Goal: Information Seeking & Learning: Understand process/instructions

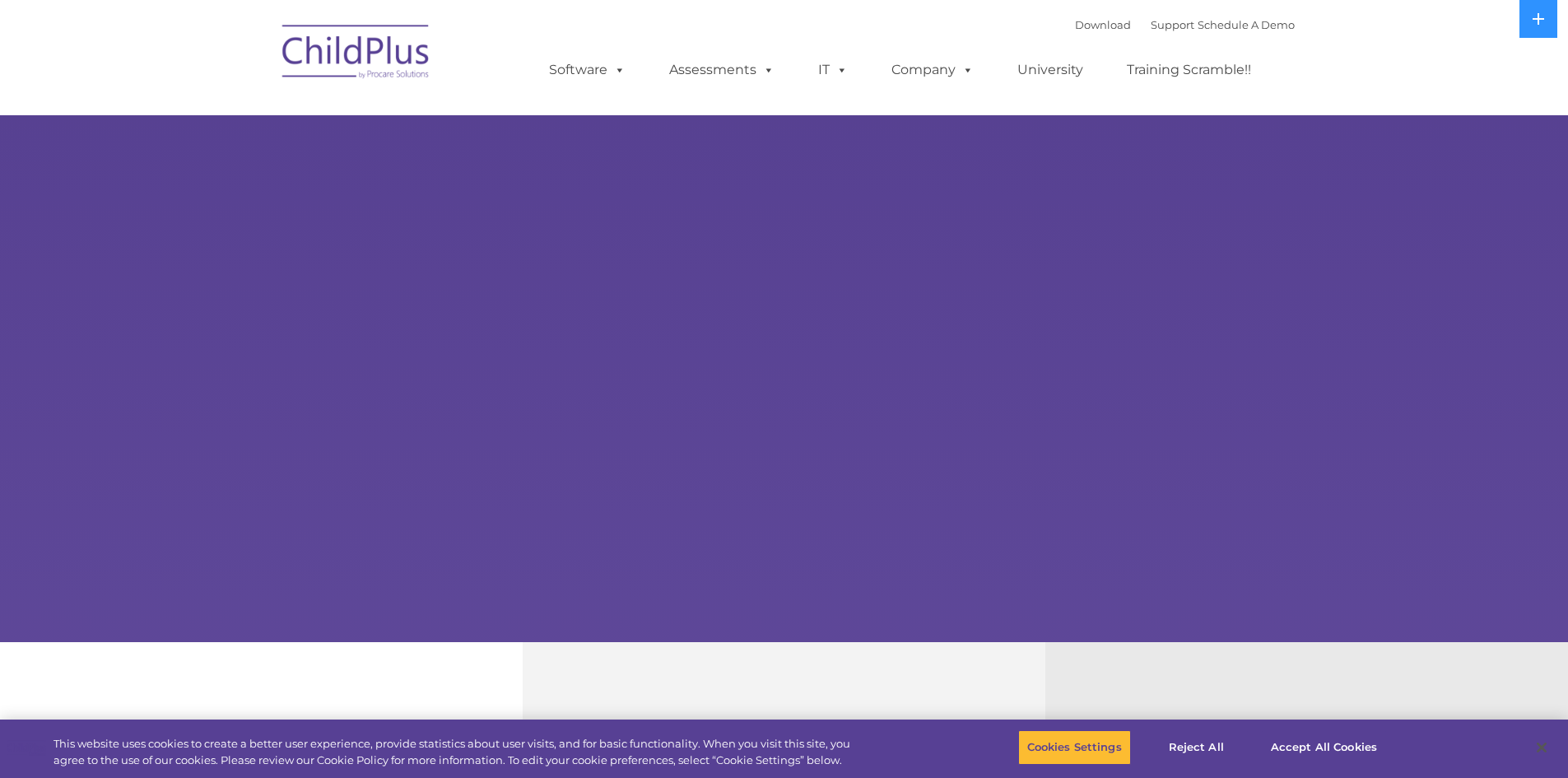
select select "MEDIUM"
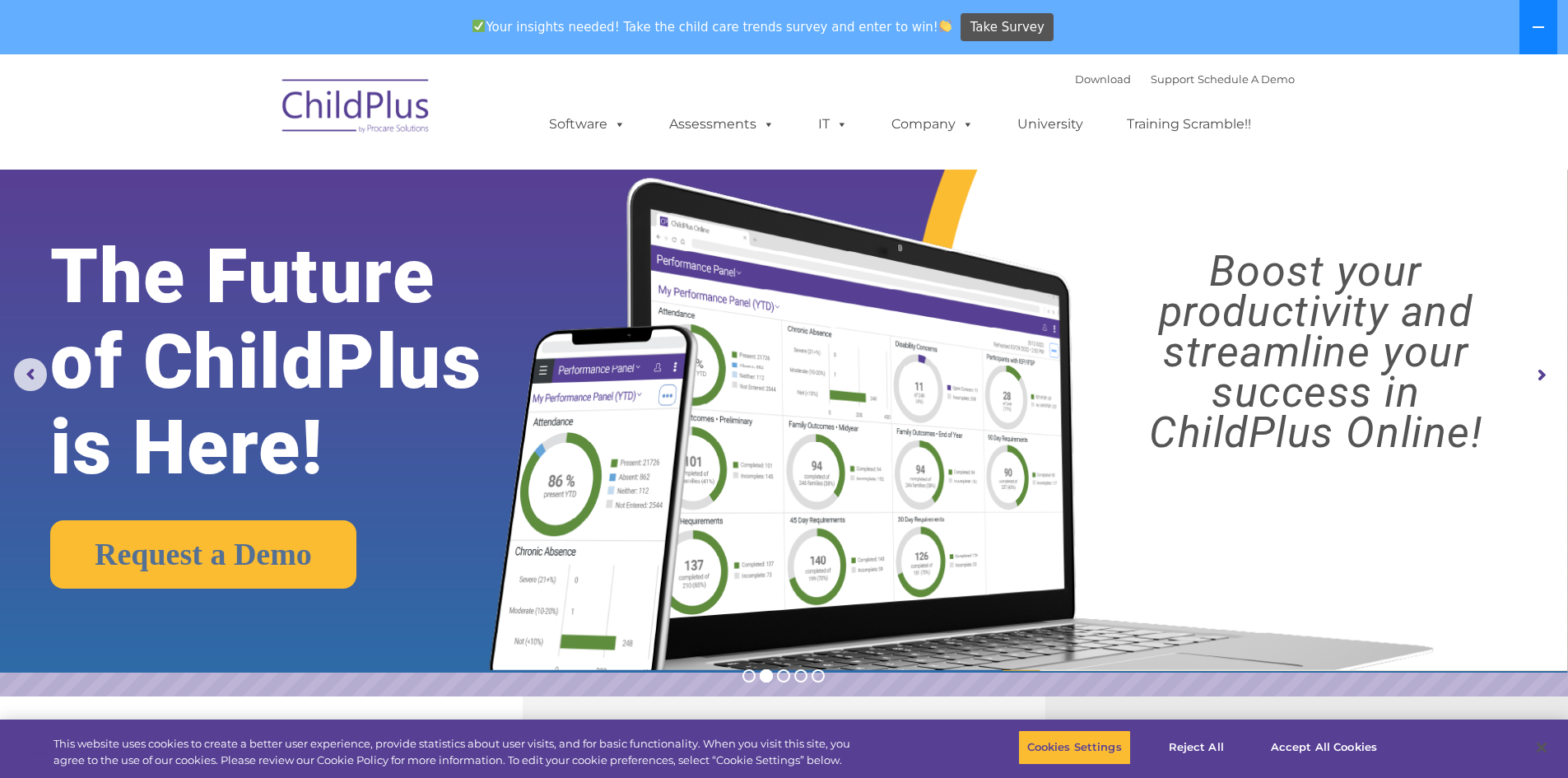
click at [1524, 40] on button at bounding box center [1537, 27] width 38 height 54
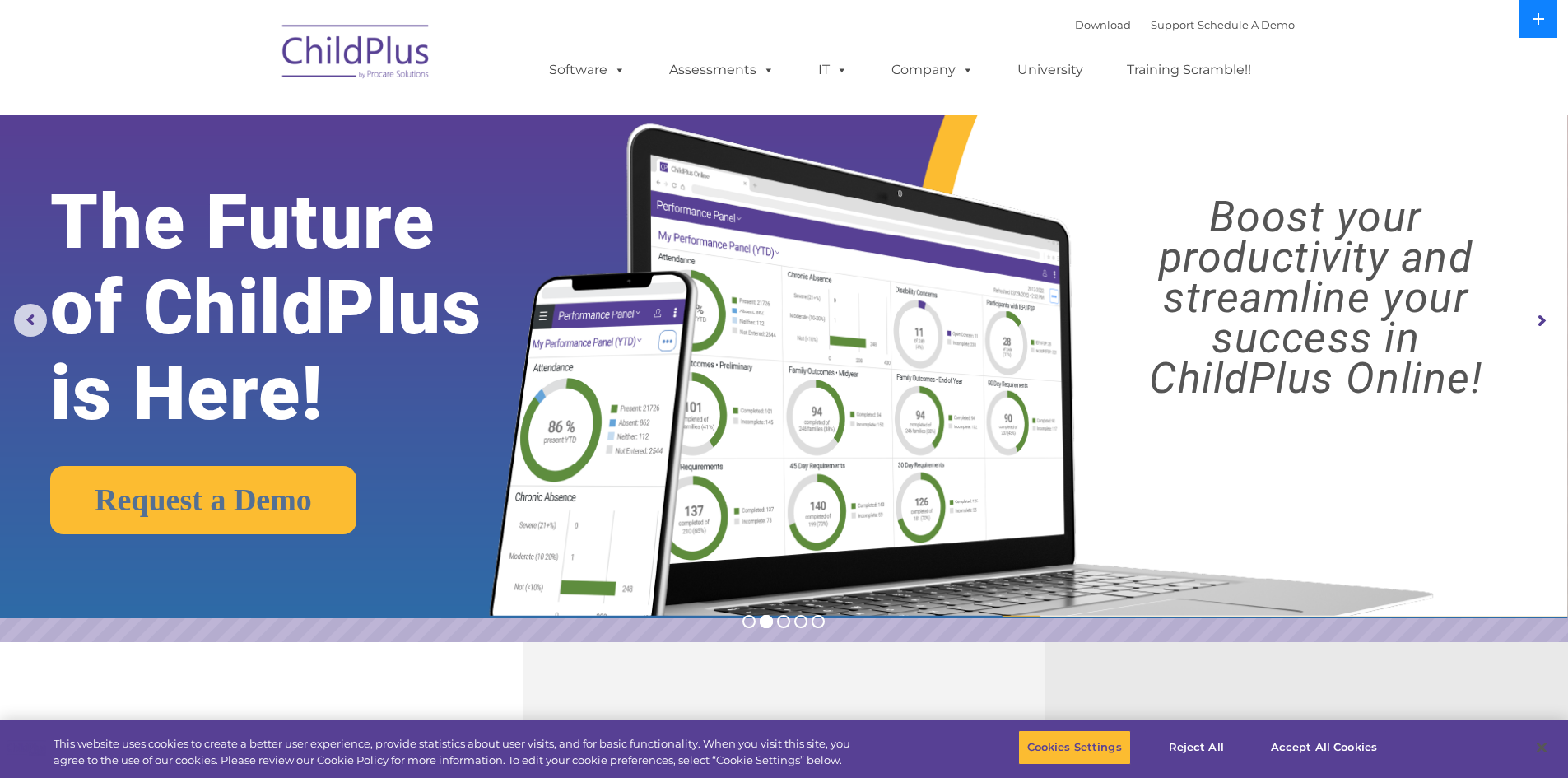
click at [1531, 19] on icon at bounding box center [1538, 19] width 13 height 13
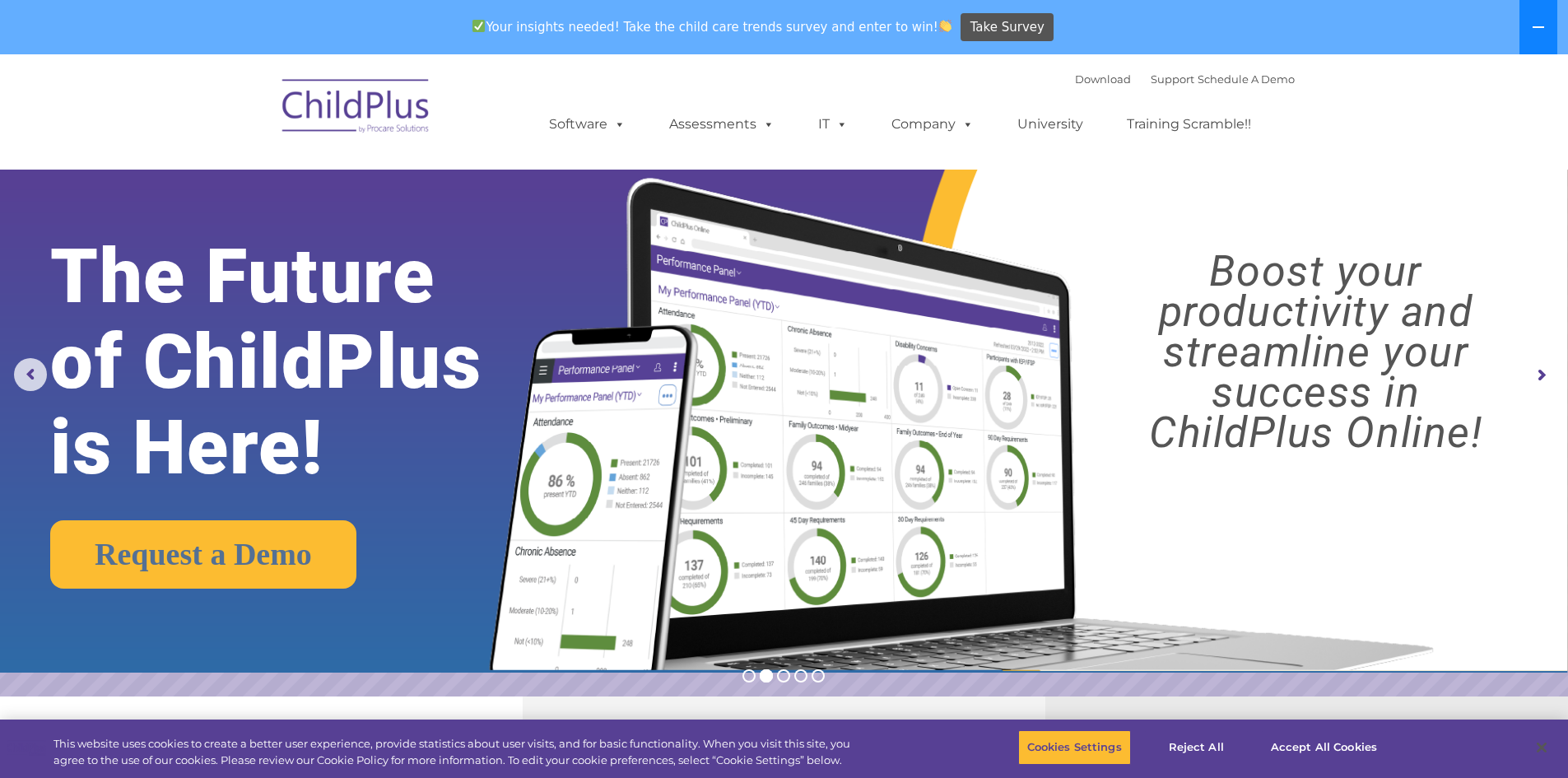
click at [1532, 19] on button at bounding box center [1537, 27] width 38 height 54
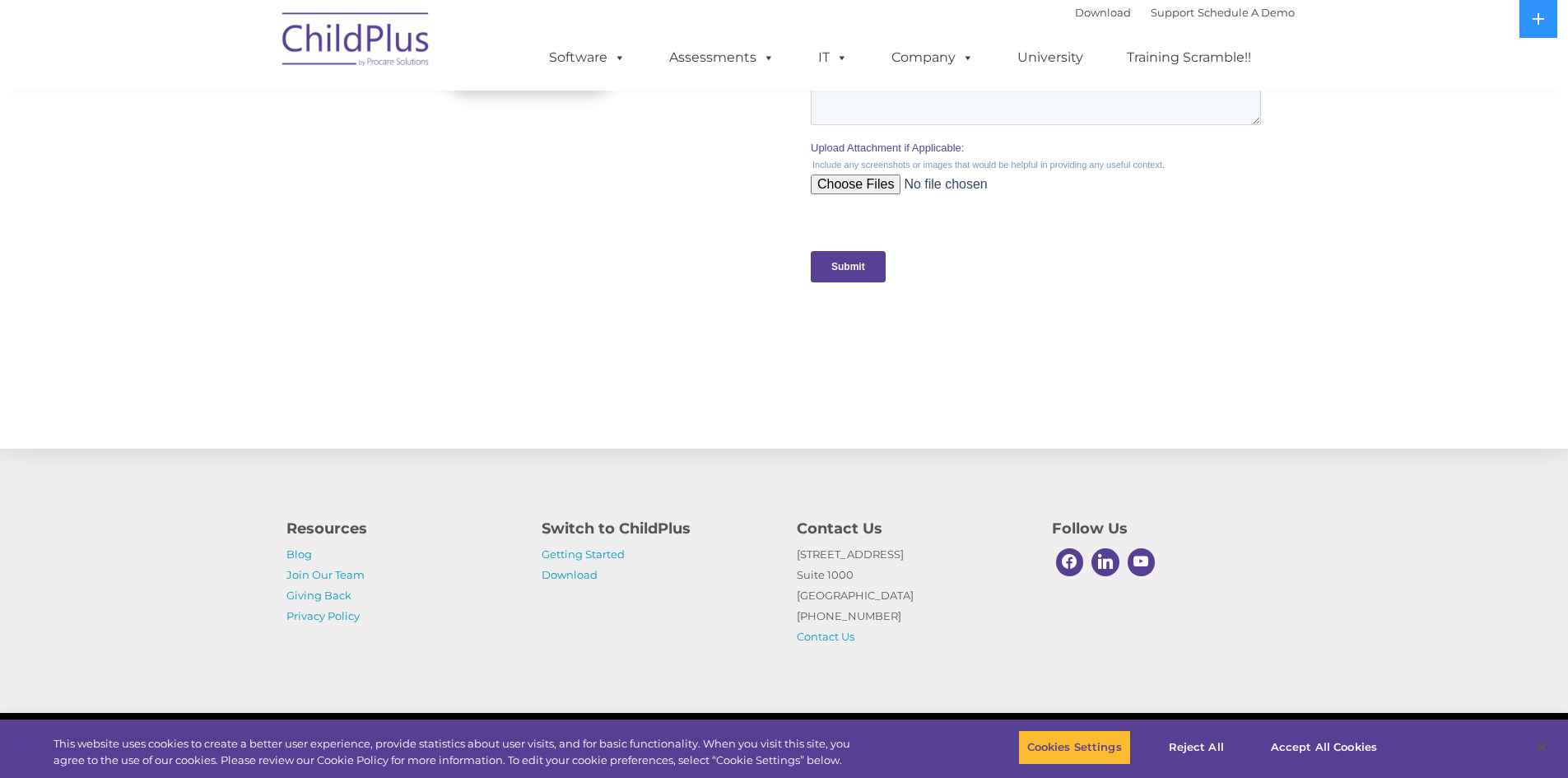
scroll to position [1573, 0]
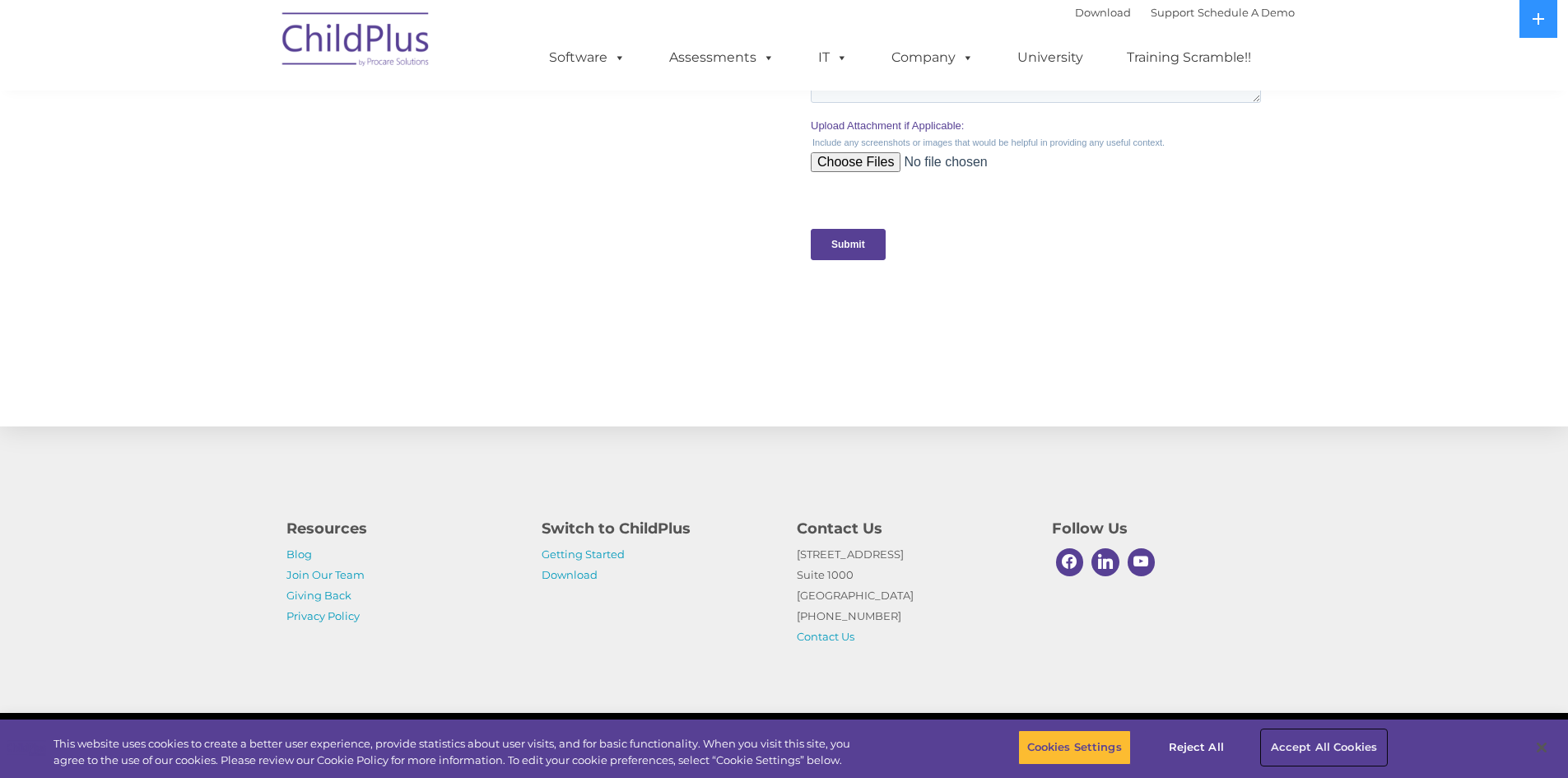
click at [1284, 739] on button "Accept All Cookies" at bounding box center [1323, 747] width 124 height 34
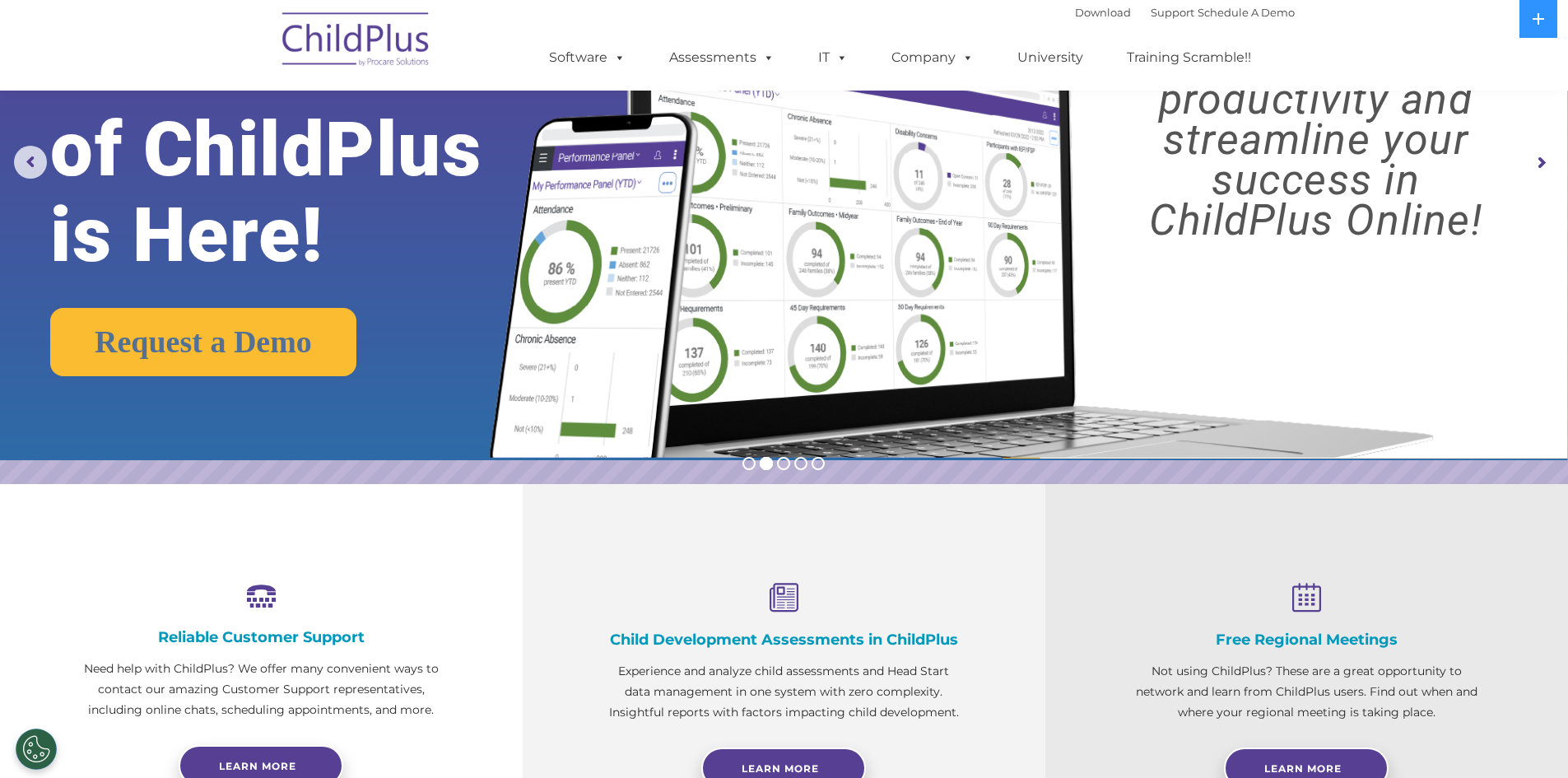
scroll to position [0, 0]
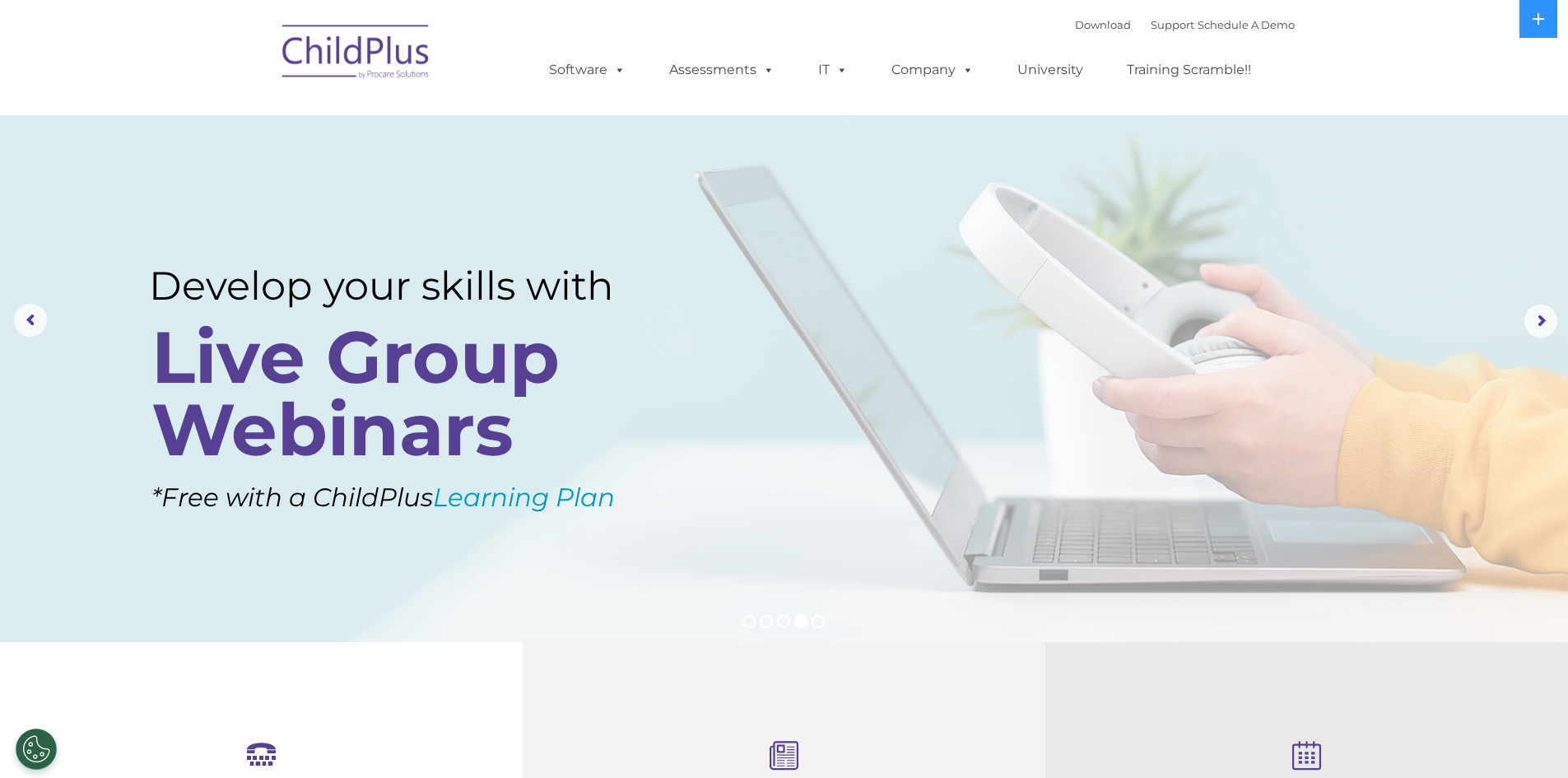
click at [359, 62] on img at bounding box center [356, 54] width 164 height 83
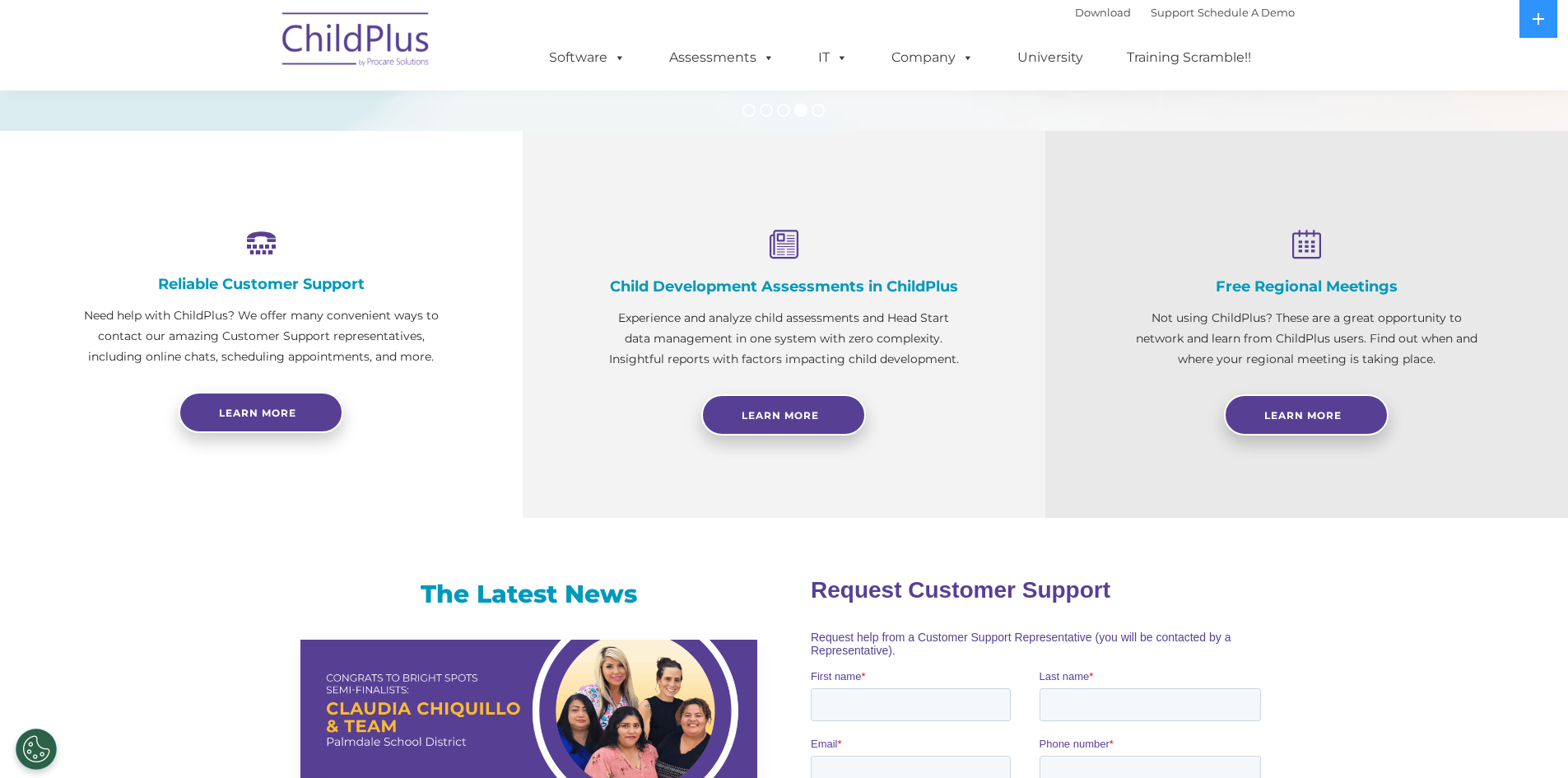
scroll to position [515, 0]
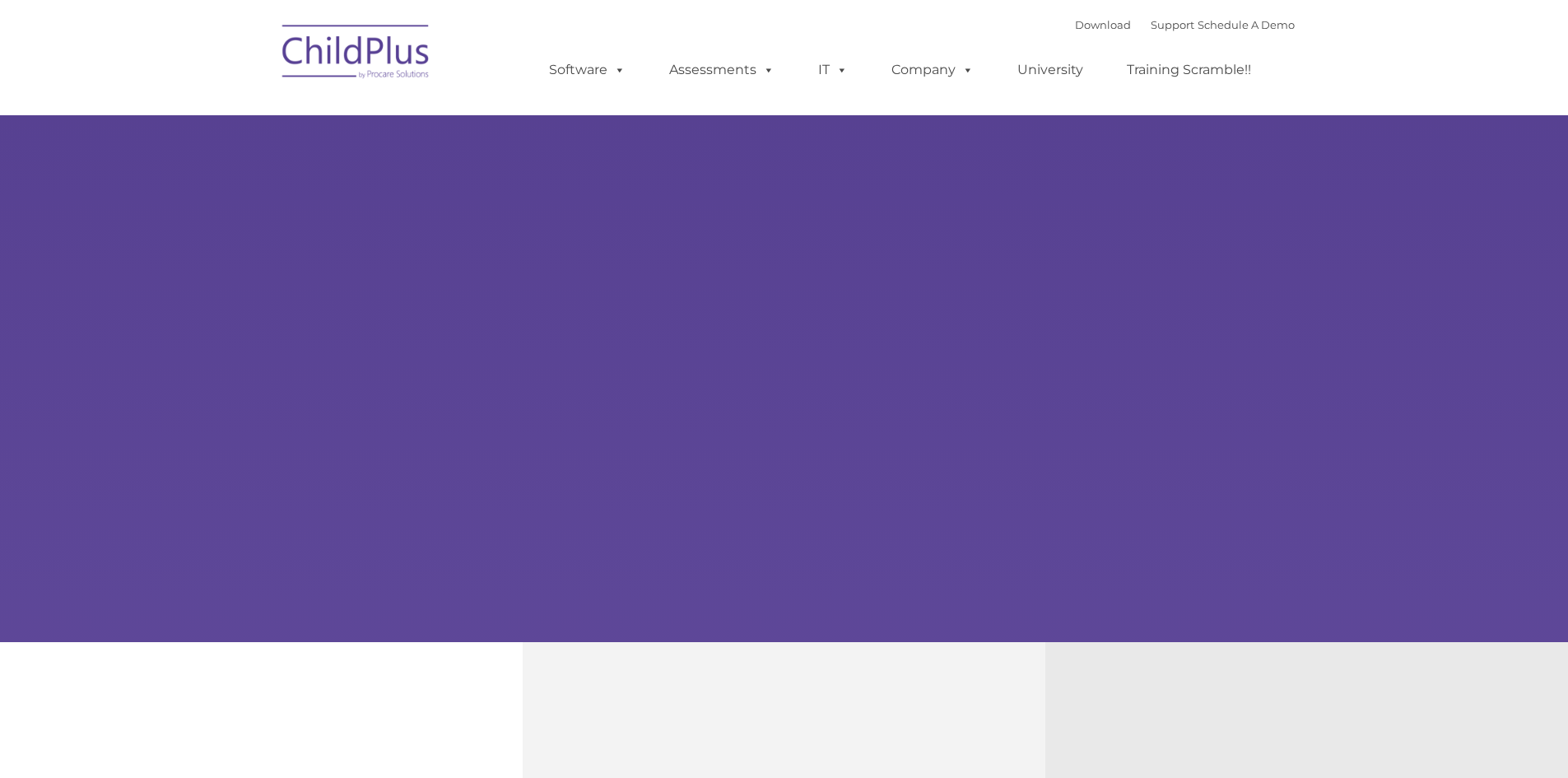
type input ""
select select "MEDIUM"
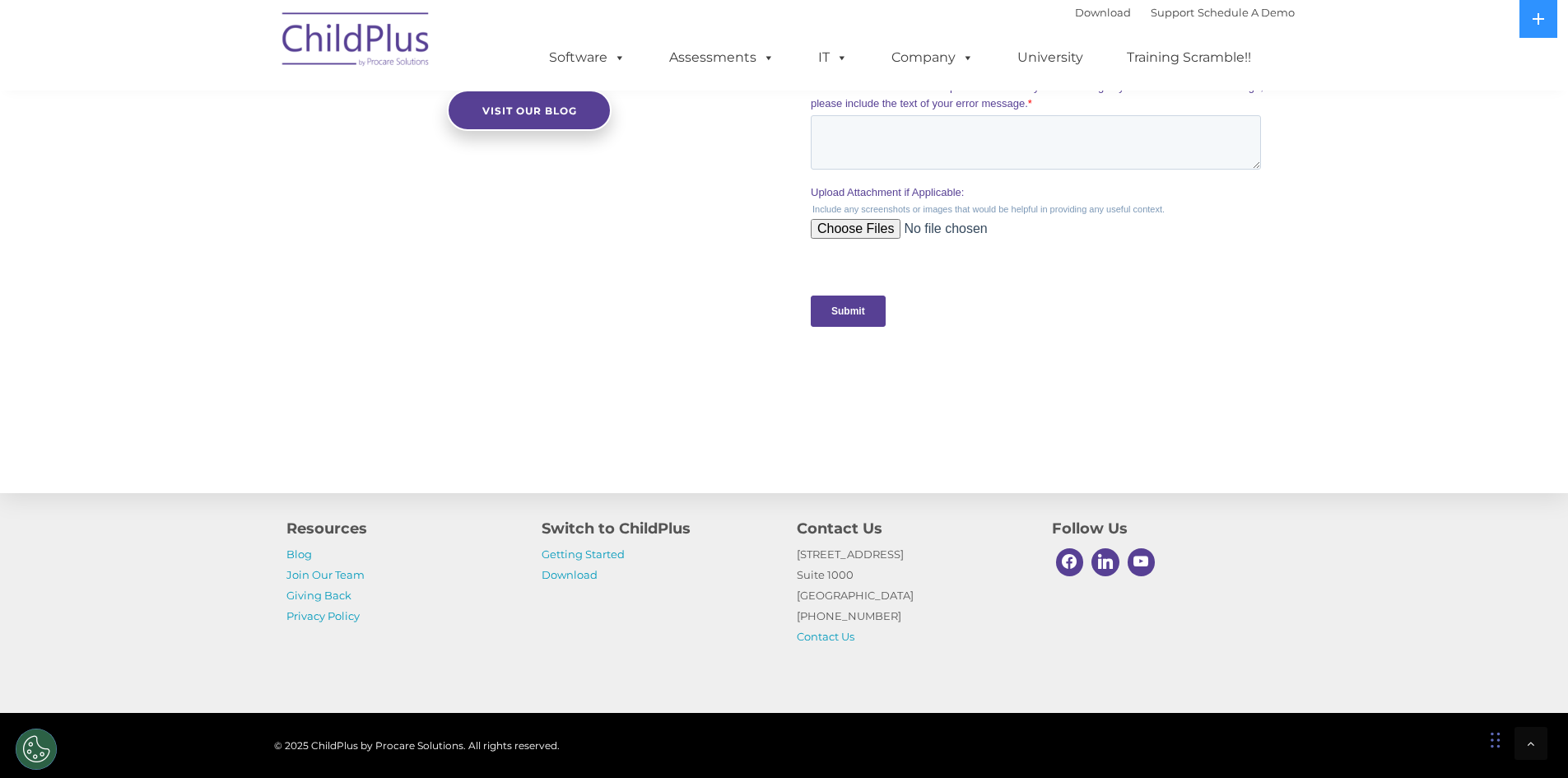
scroll to position [1597, 0]
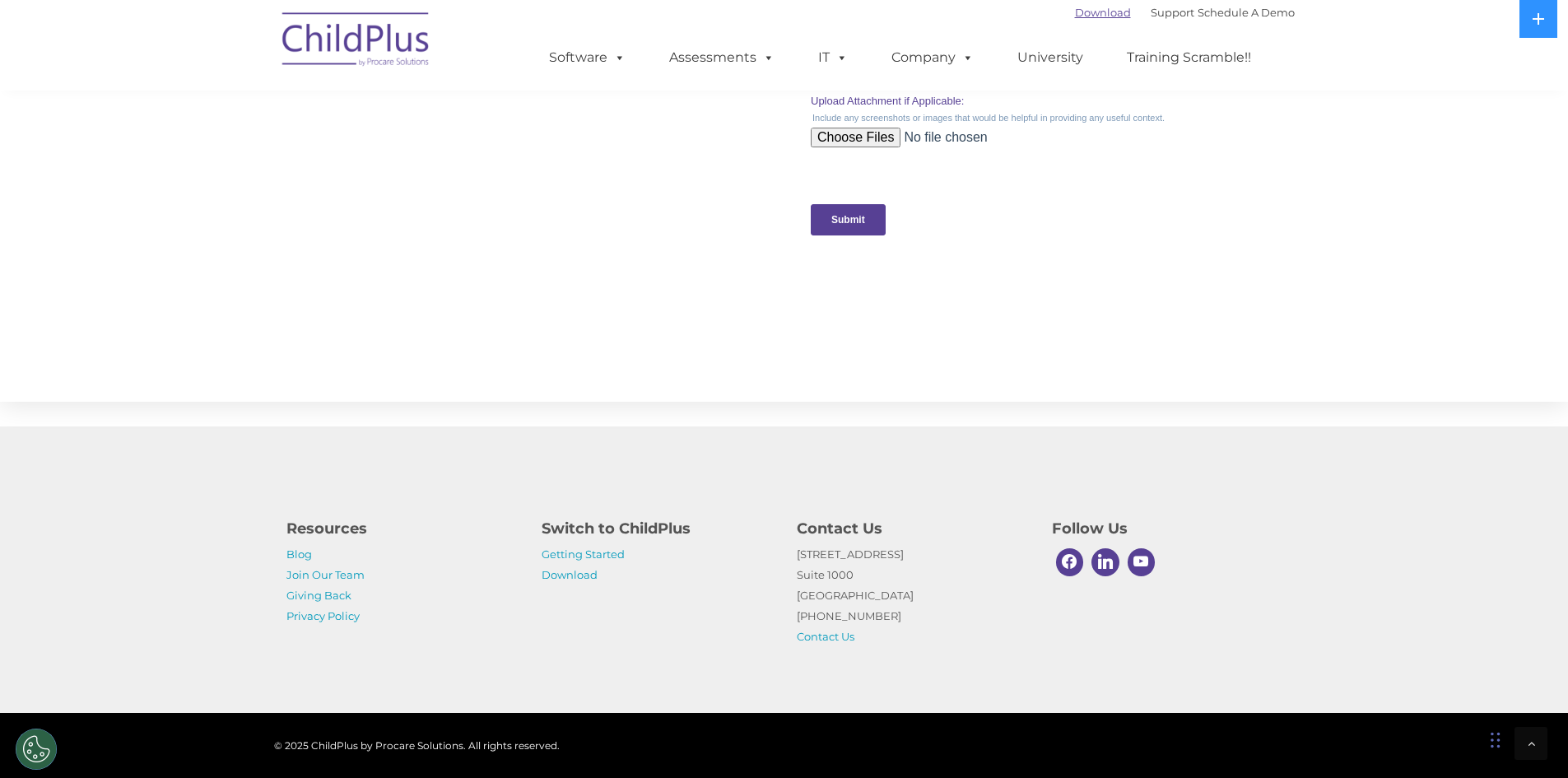
click at [1082, 13] on link "Download" at bounding box center [1102, 13] width 56 height 13
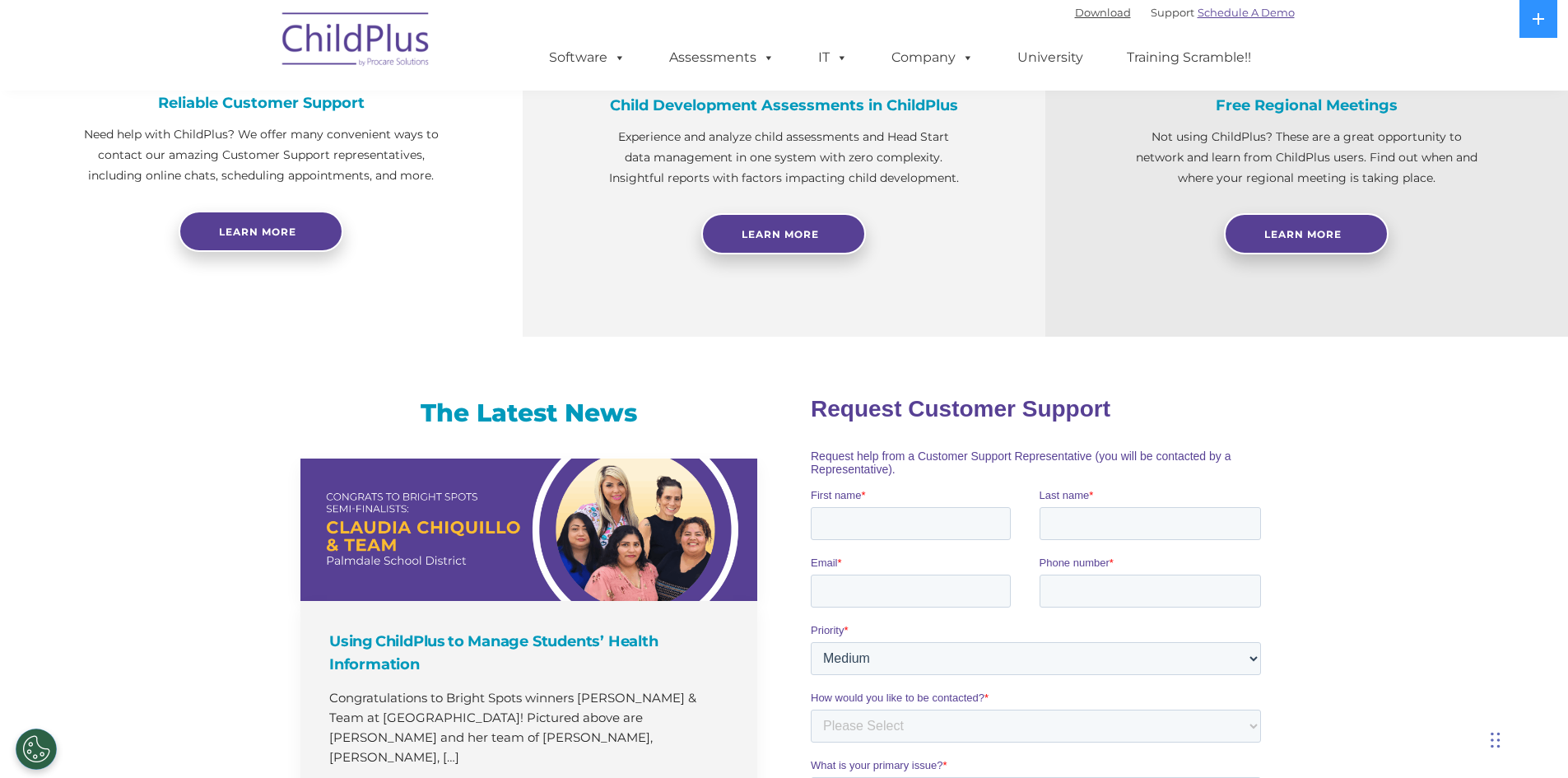
scroll to position [691, 0]
click at [1185, 54] on link "Training Scramble!!" at bounding box center [1189, 57] width 158 height 33
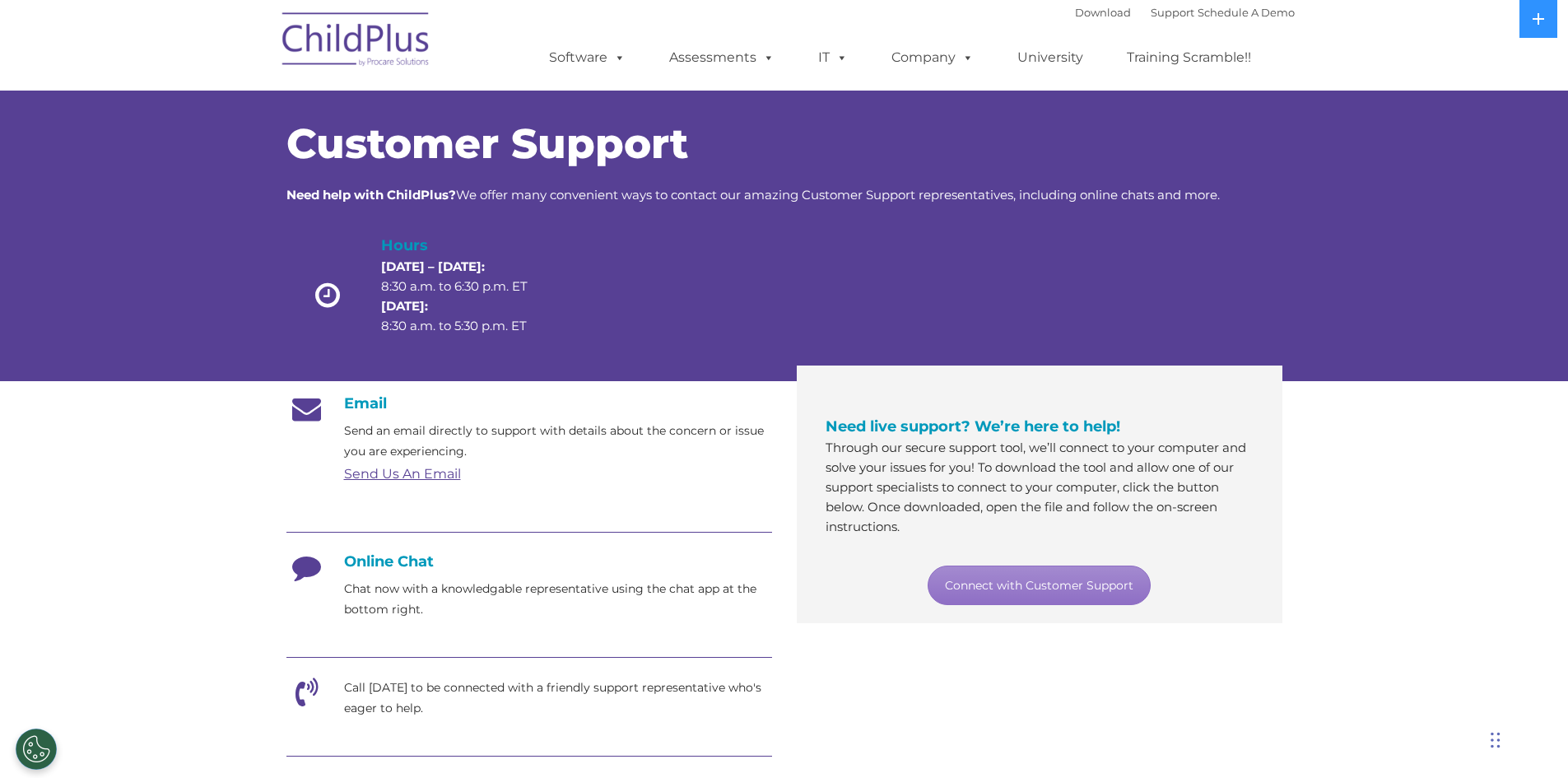
click at [78, 419] on section "Customer Support Need help with ChildPlus? We offer many convenient ways to con…" at bounding box center [784, 635] width 1568 height 1269
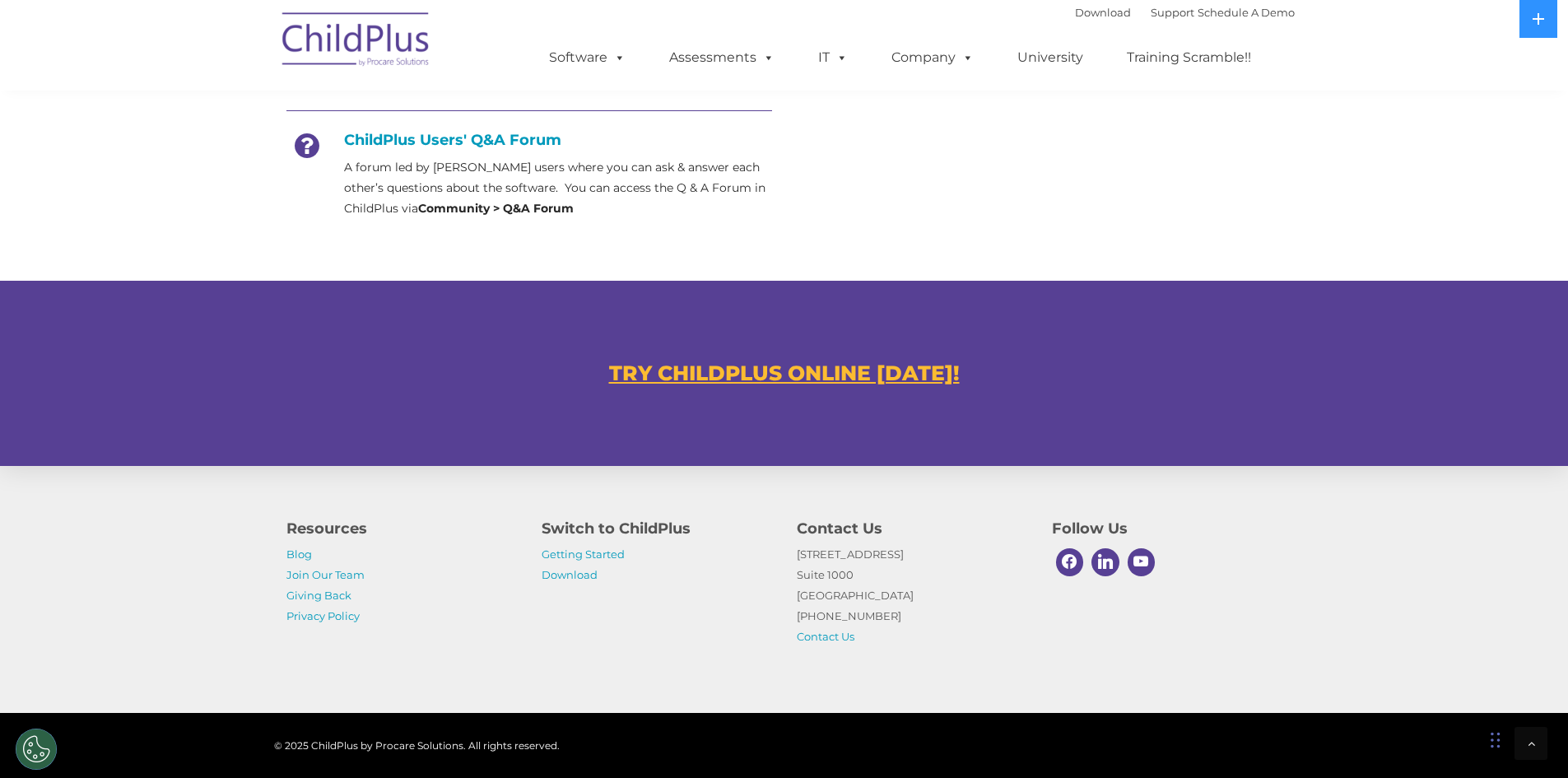
scroll to position [806, 0]
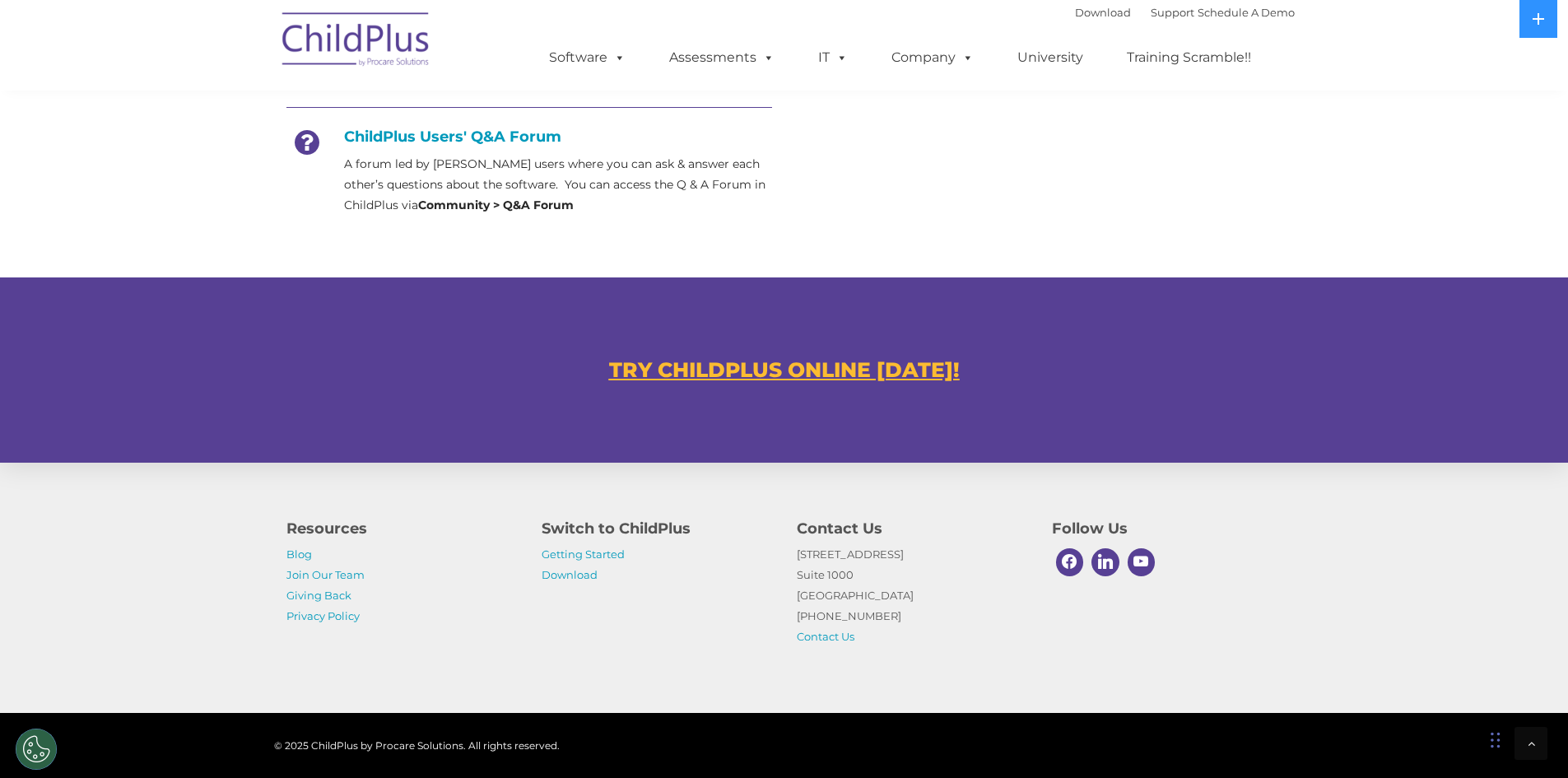
click at [649, 374] on u "TRY CHILDPLUS ONLINE [DATE]!" at bounding box center [784, 369] width 351 height 25
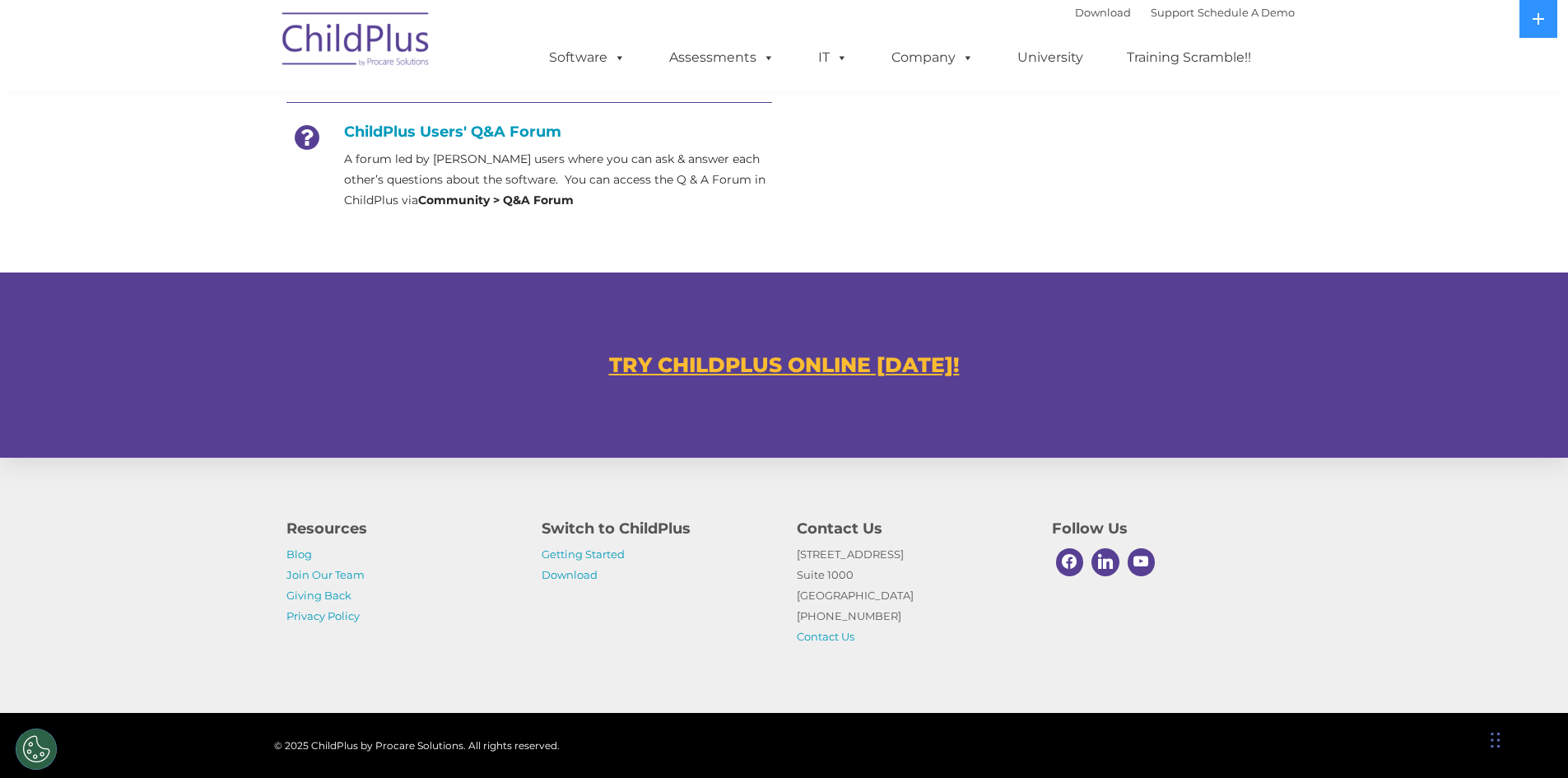
scroll to position [867, 0]
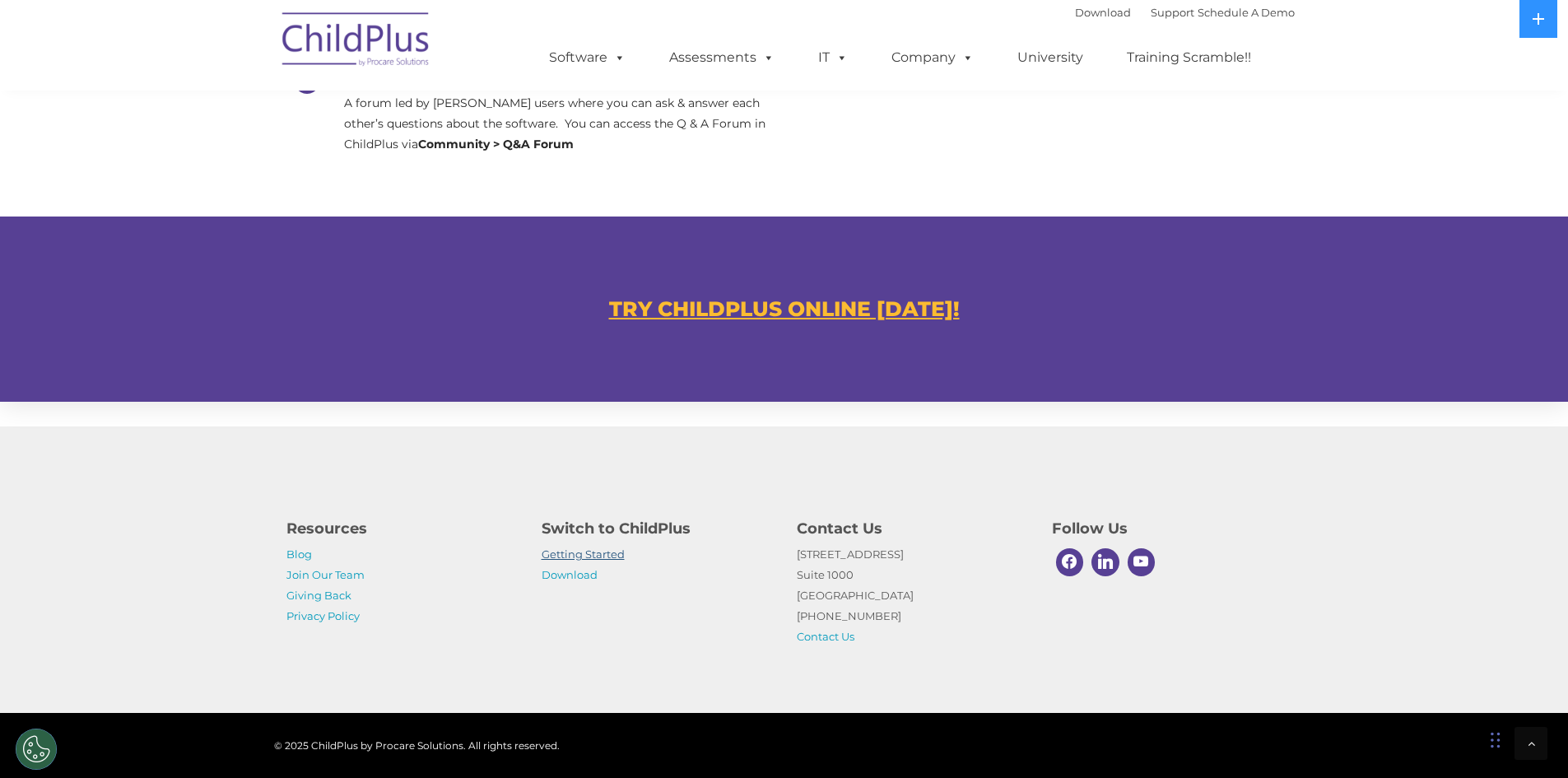
click at [600, 555] on link "Getting Started" at bounding box center [584, 554] width 83 height 13
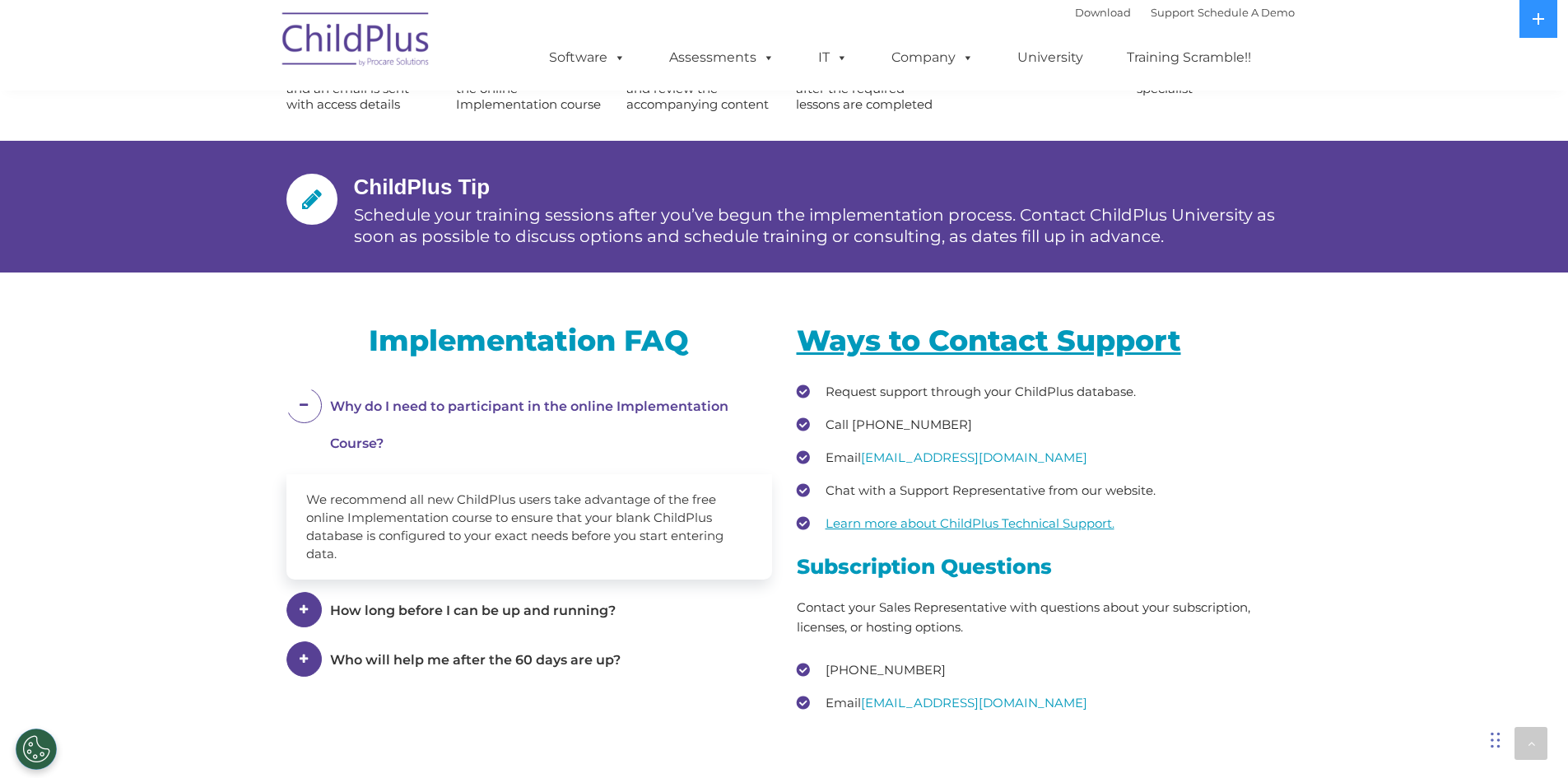
scroll to position [1995, 0]
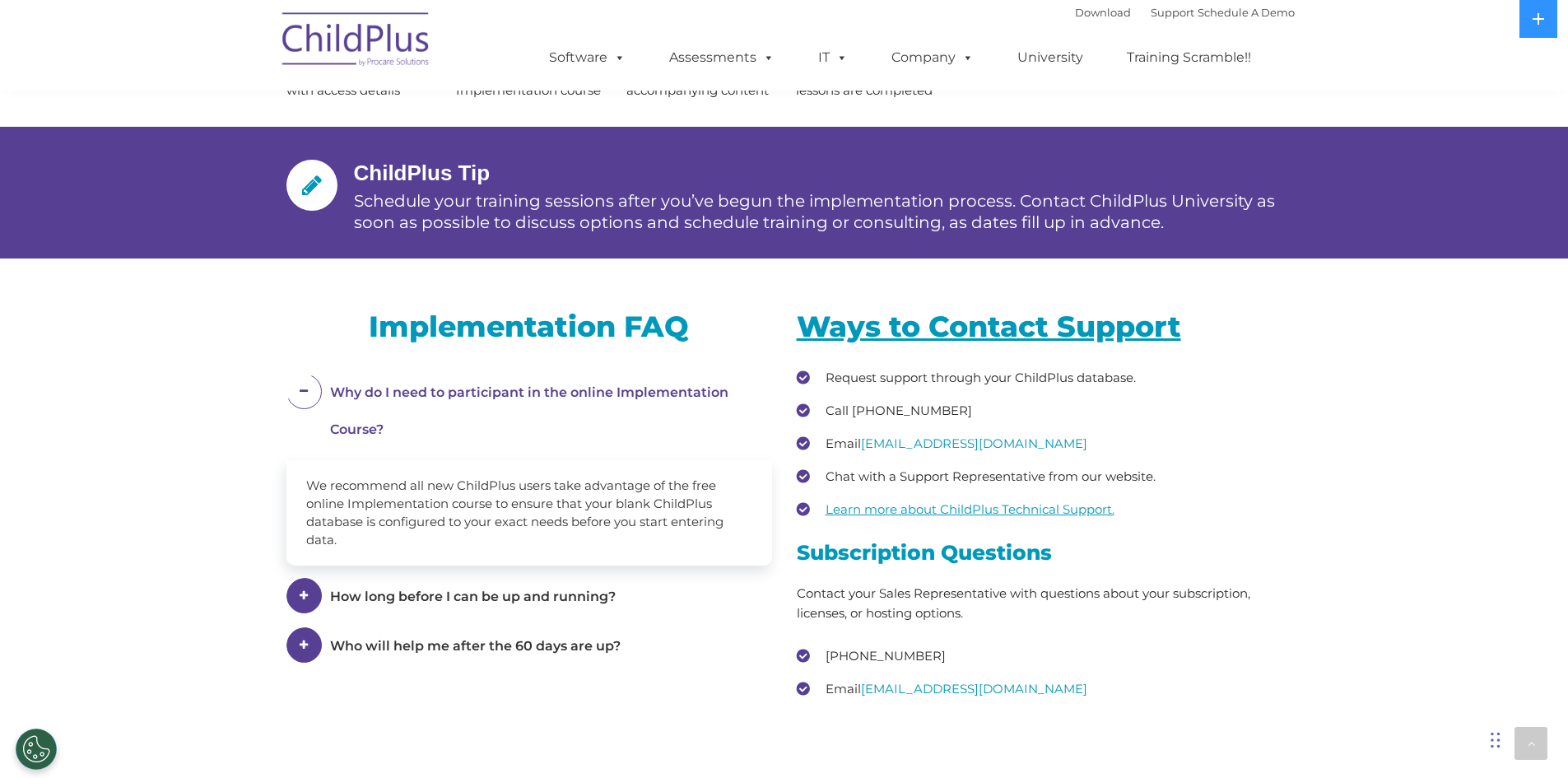
click at [311, 610] on span at bounding box center [304, 595] width 35 height 35
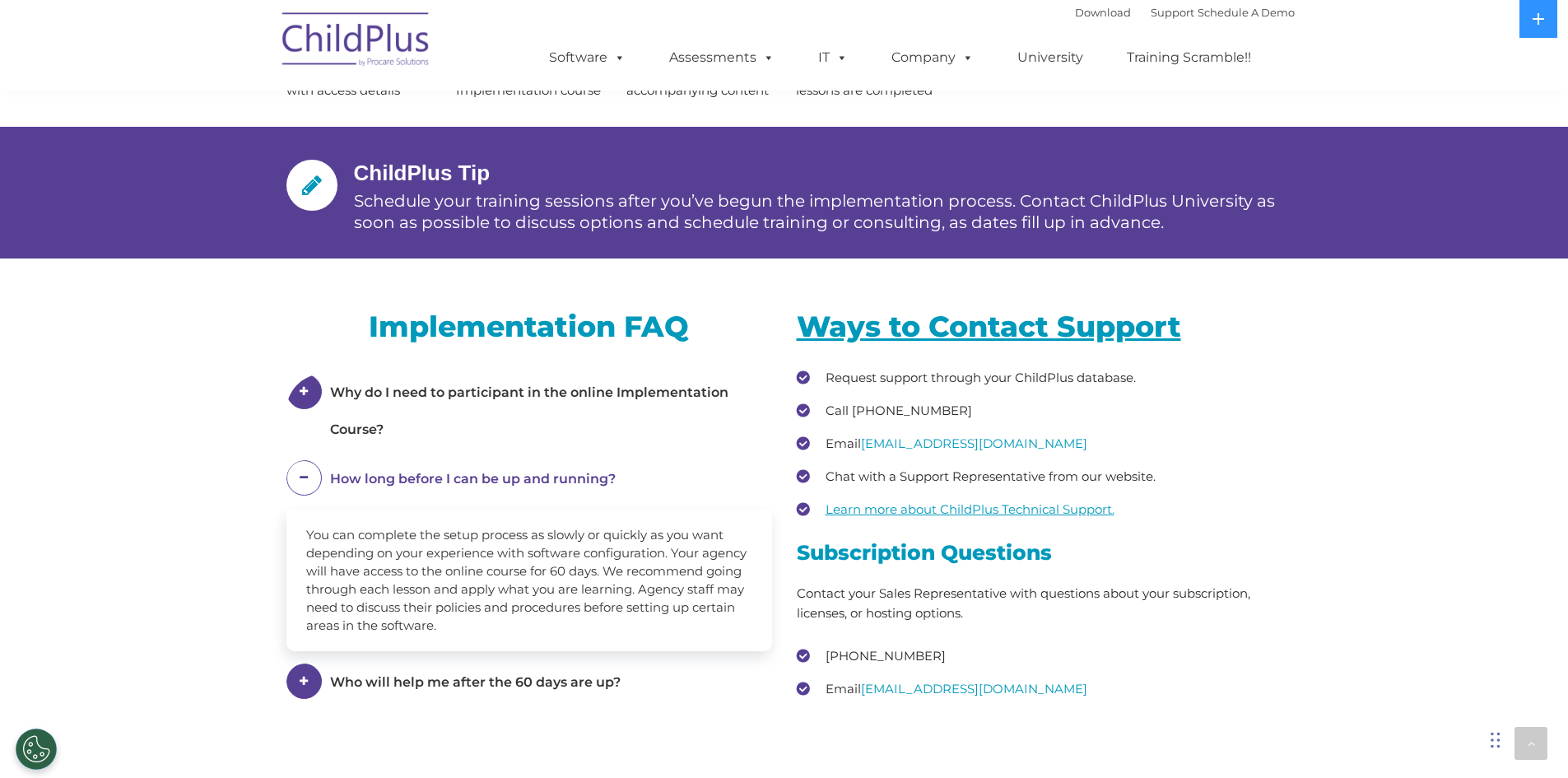
click at [296, 495] on span at bounding box center [304, 478] width 35 height 35
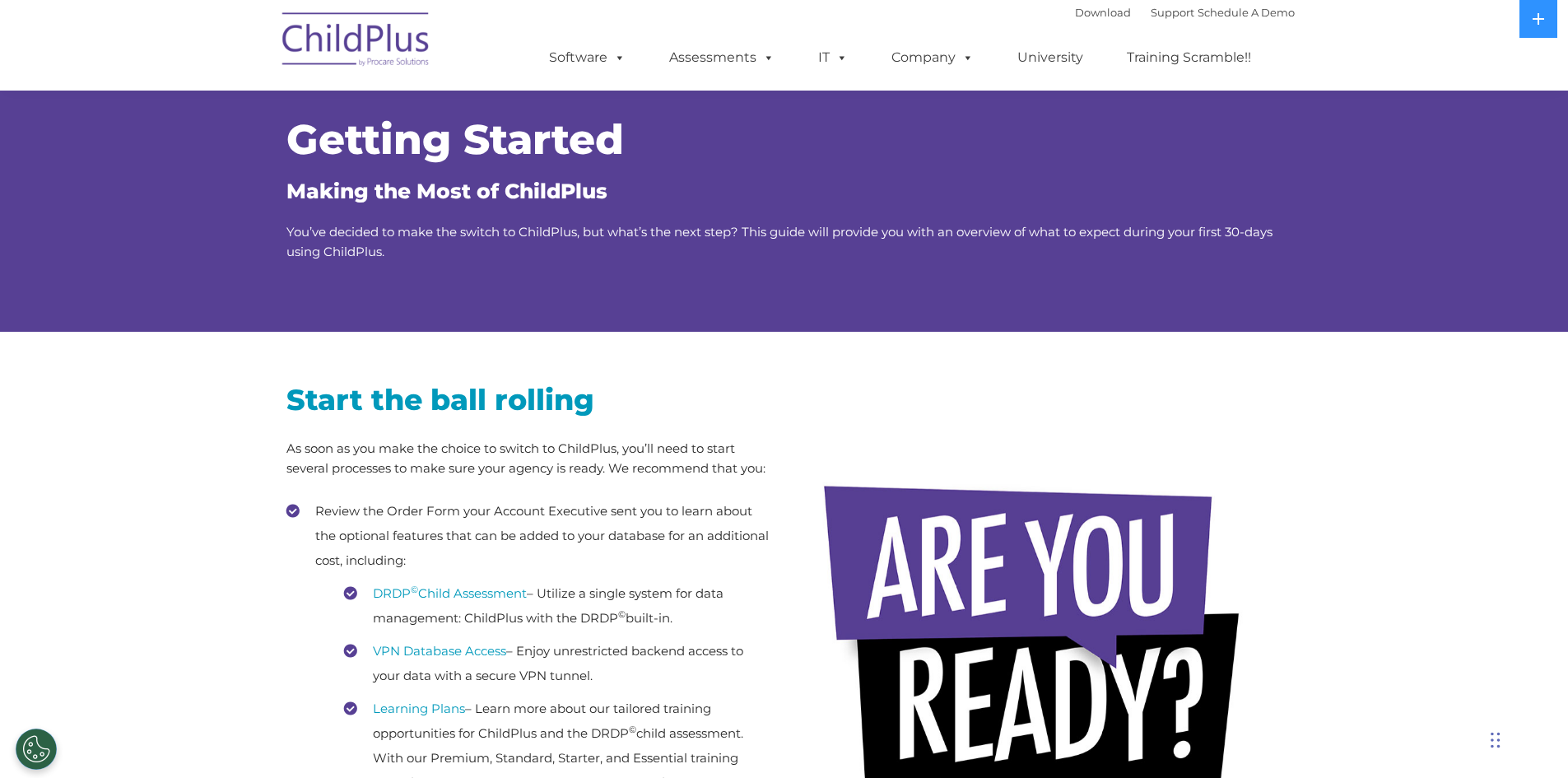
scroll to position [0, 0]
